Goal: Task Accomplishment & Management: Use online tool/utility

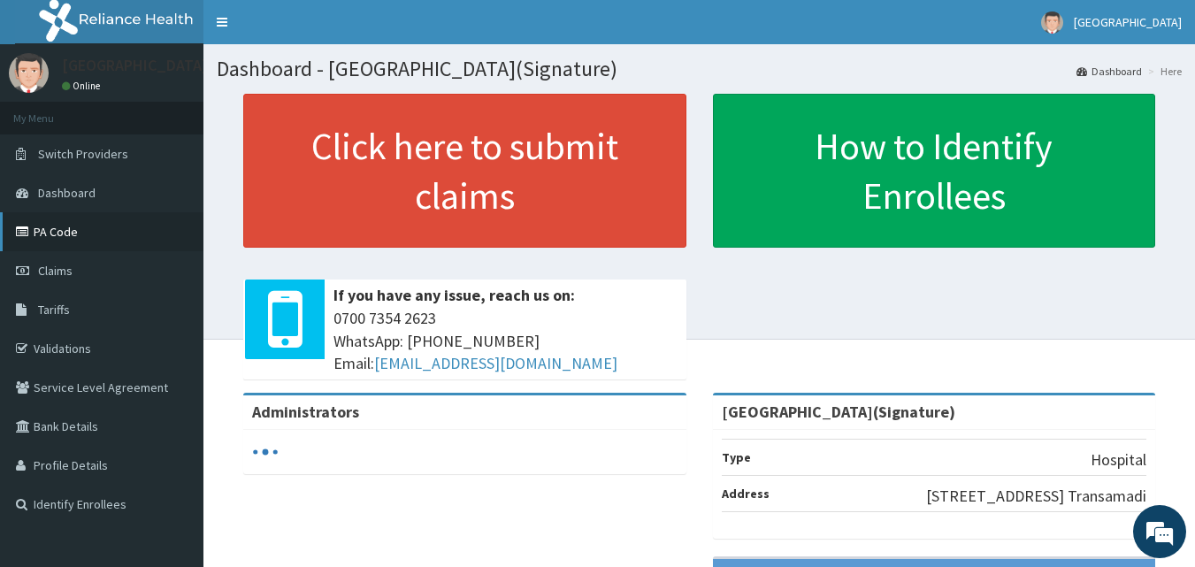
click at [111, 233] on link "PA Code" at bounding box center [101, 231] width 203 height 39
click at [122, 236] on link "PA Code" at bounding box center [101, 231] width 203 height 39
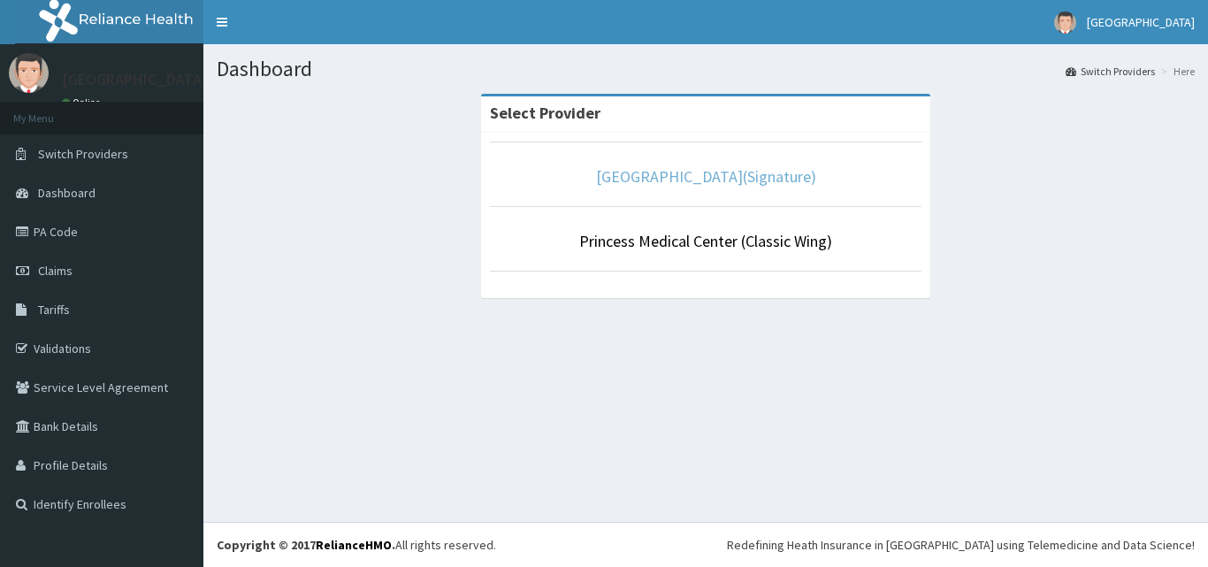
click at [724, 181] on link "[GEOGRAPHIC_DATA](Signature)" at bounding box center [706, 176] width 220 height 20
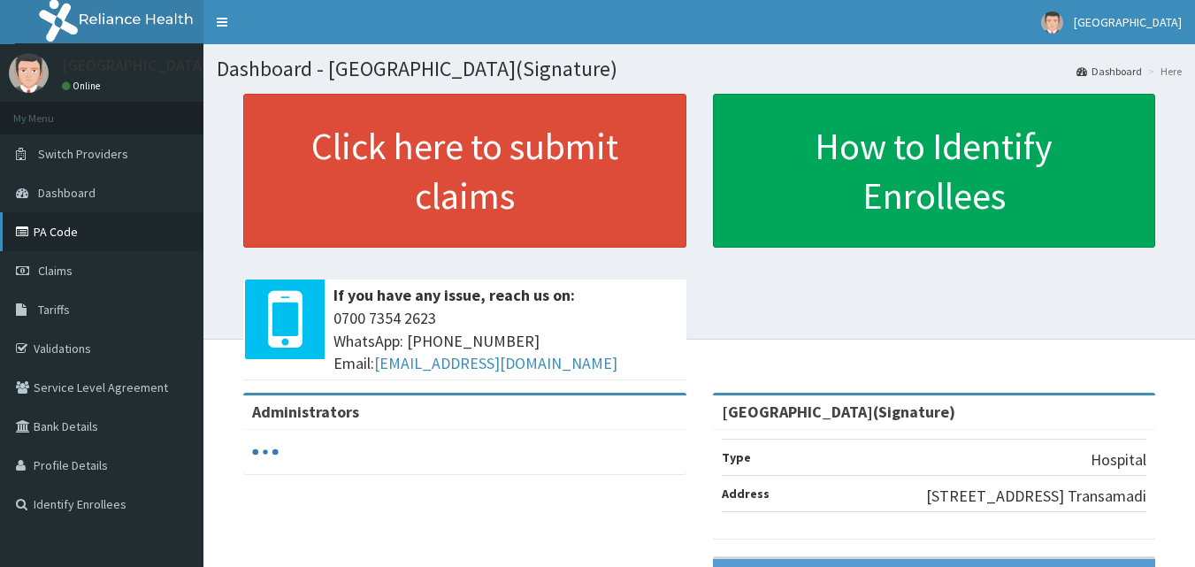
click at [57, 236] on link "PA Code" at bounding box center [101, 231] width 203 height 39
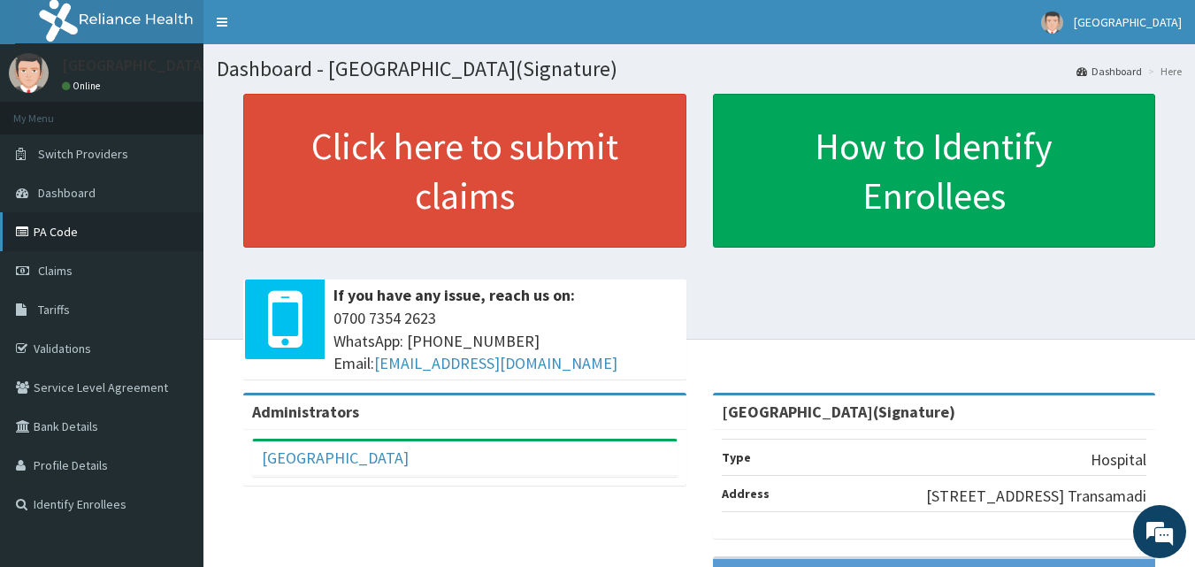
click at [66, 233] on link "PA Code" at bounding box center [101, 231] width 203 height 39
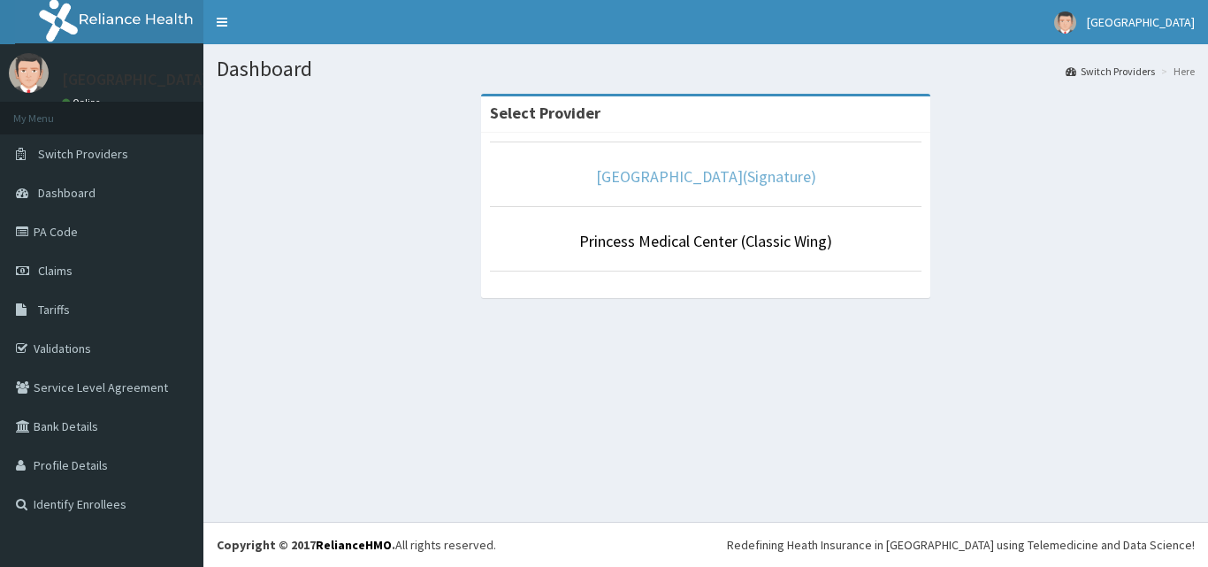
click at [724, 178] on link "[GEOGRAPHIC_DATA](Signature)" at bounding box center [706, 176] width 220 height 20
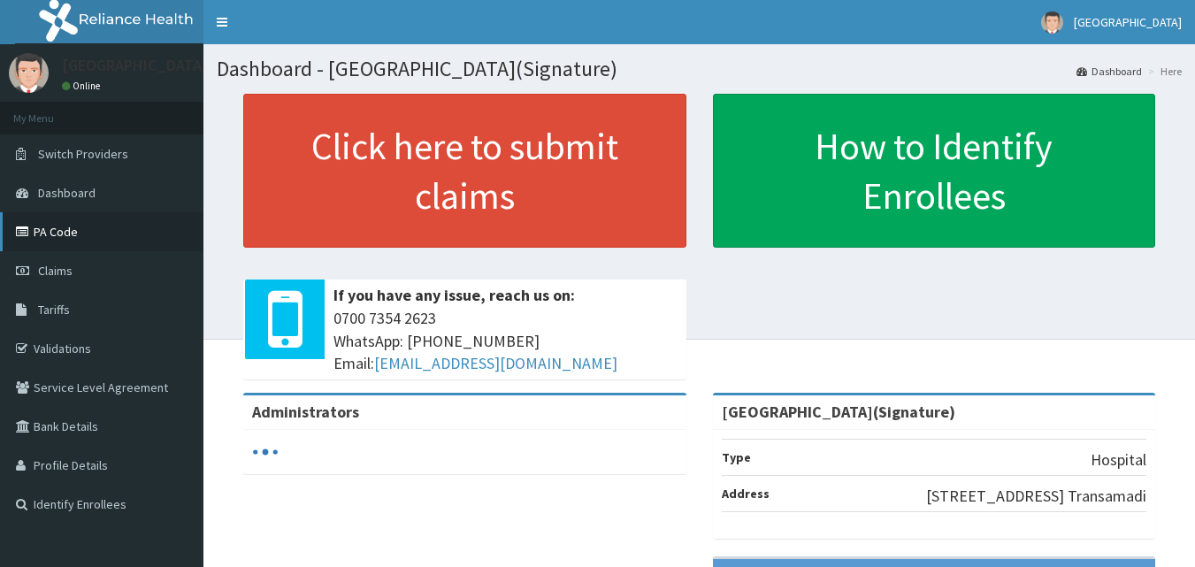
click at [84, 222] on link "PA Code" at bounding box center [101, 231] width 203 height 39
